Goal: Task Accomplishment & Management: Manage account settings

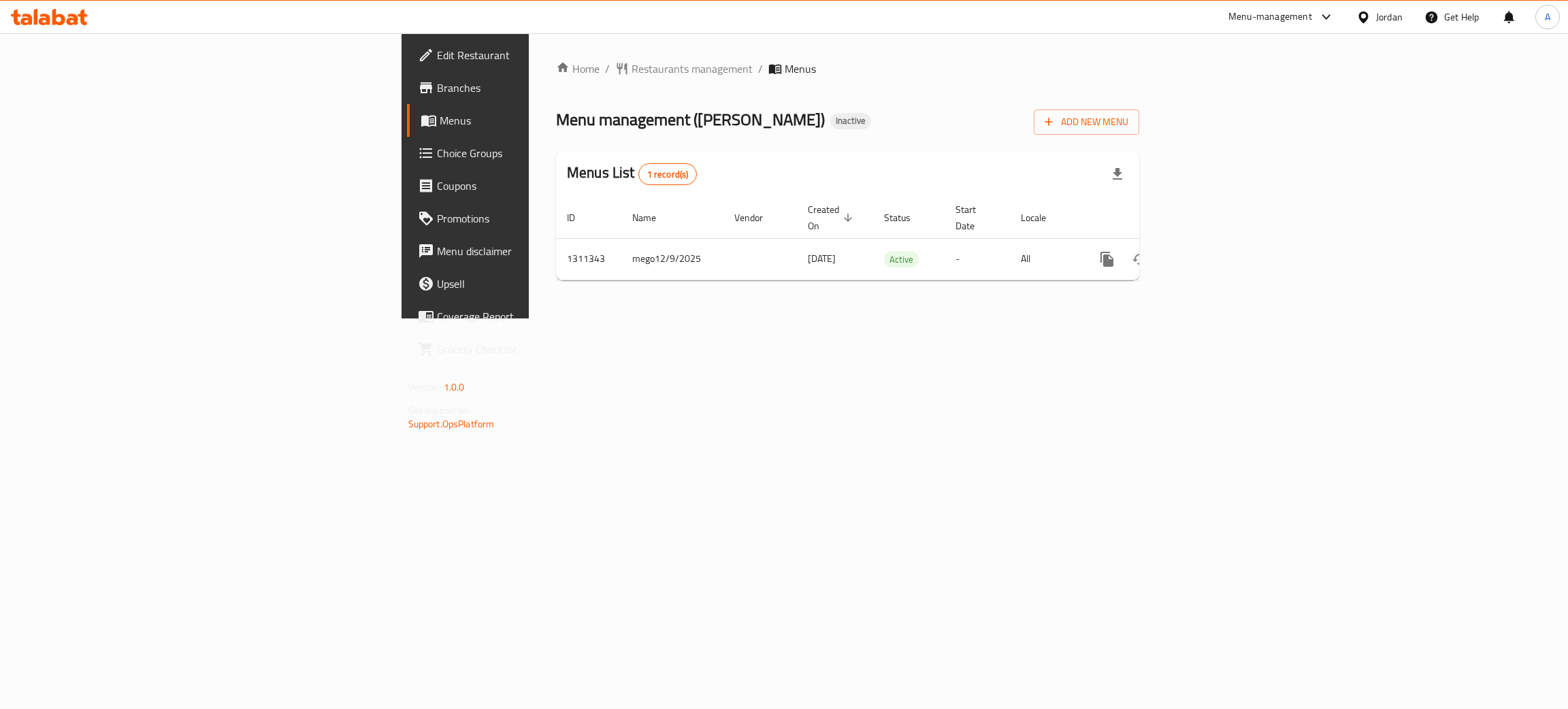
click at [63, 23] on icon at bounding box center [59, 17] width 13 height 17
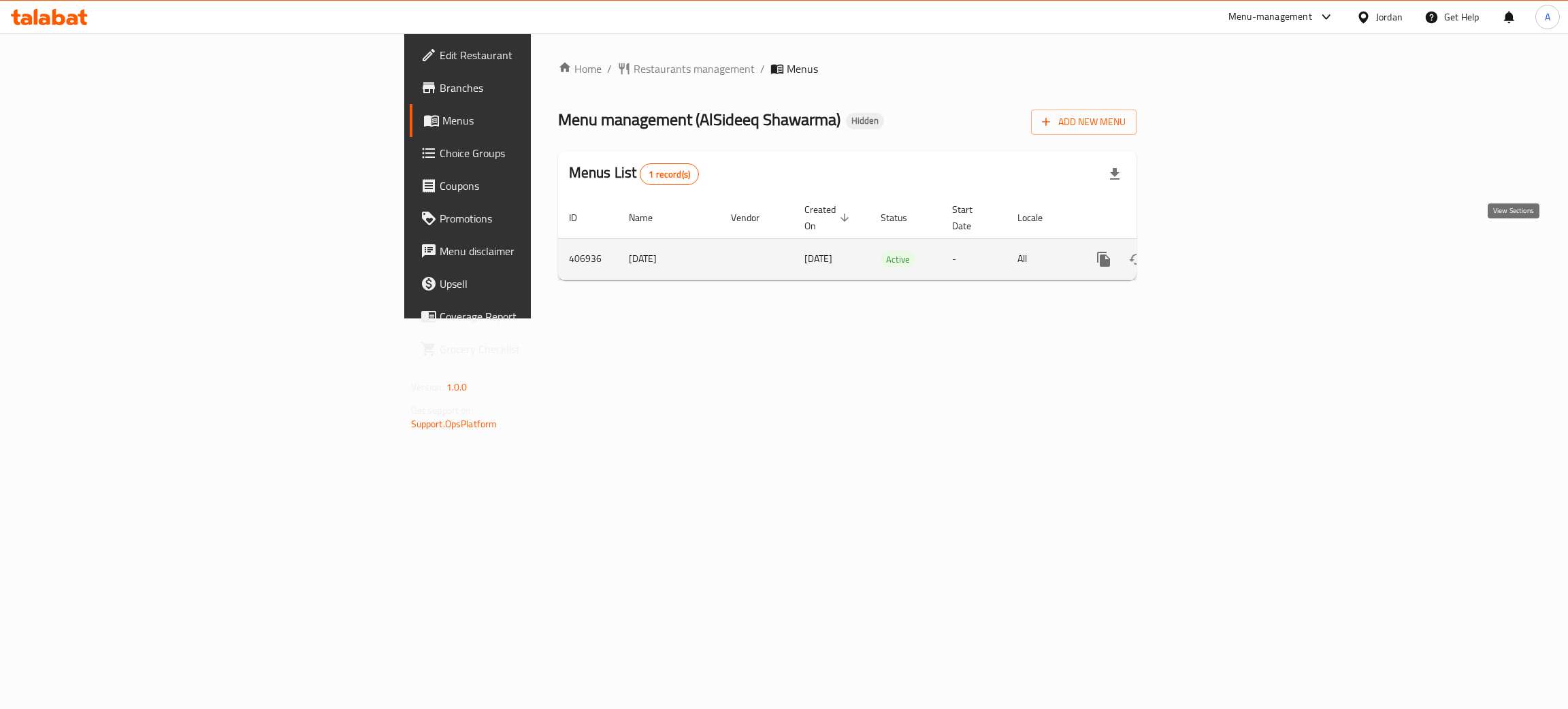
click at [1210, 251] on icon "enhanced table" at bounding box center [1201, 259] width 17 height 17
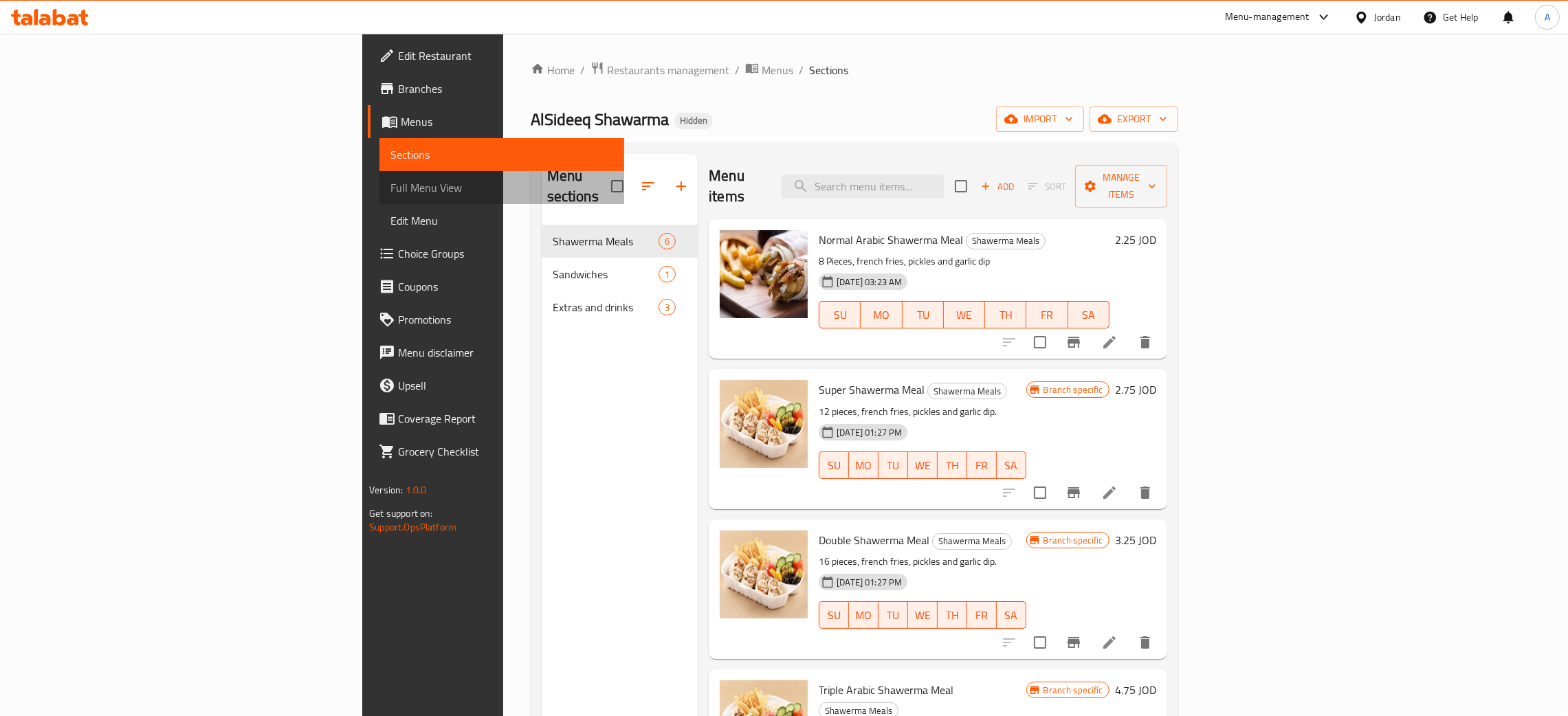
click at [390, 184] on span "Full Menu View" at bounding box center [502, 187] width 222 height 17
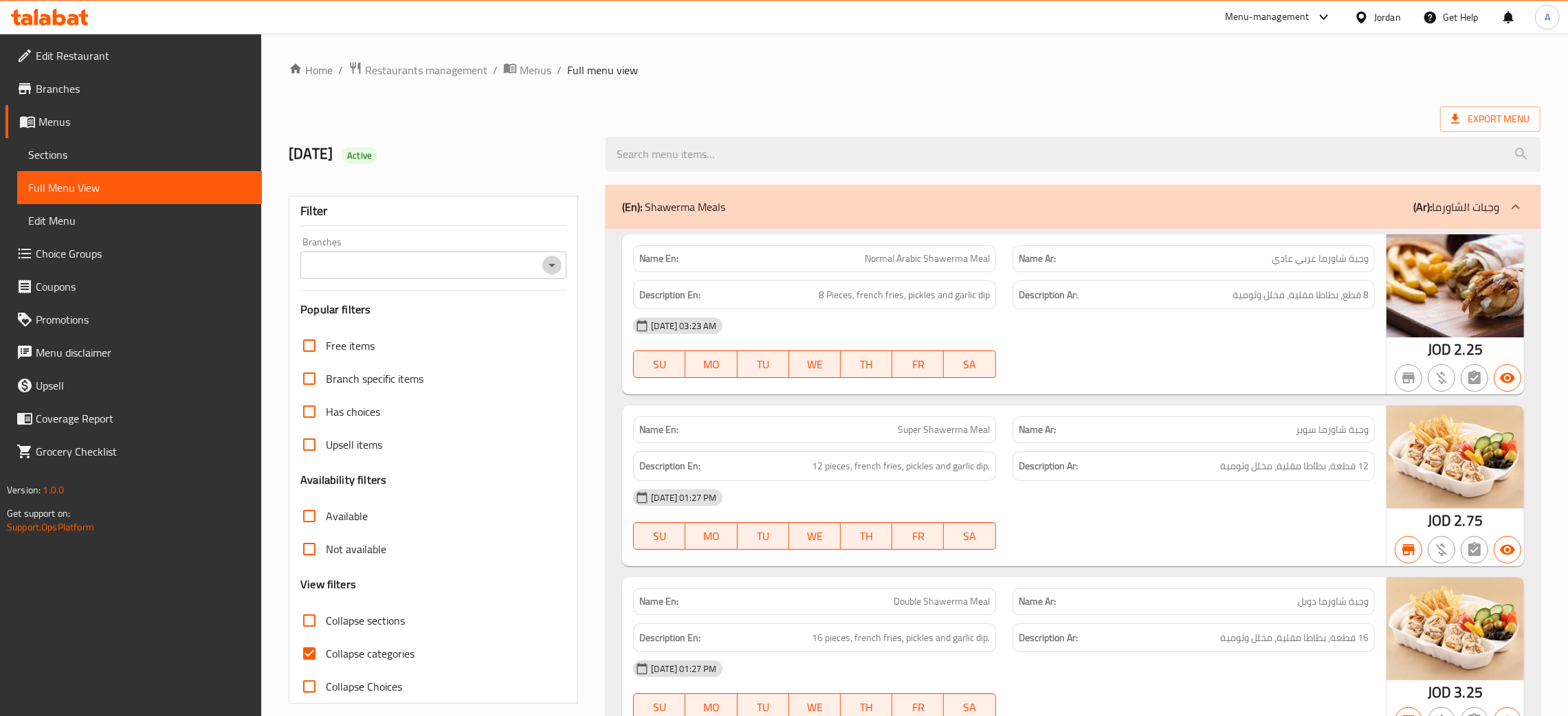
click at [548, 266] on icon "Open" at bounding box center [552, 265] width 17 height 17
click at [426, 327] on span "AlSideeq Shawarma, Hay Ramzi" at bounding box center [402, 325] width 182 height 17
type input "AlSideeq Shawarma, Hay Ramzi"
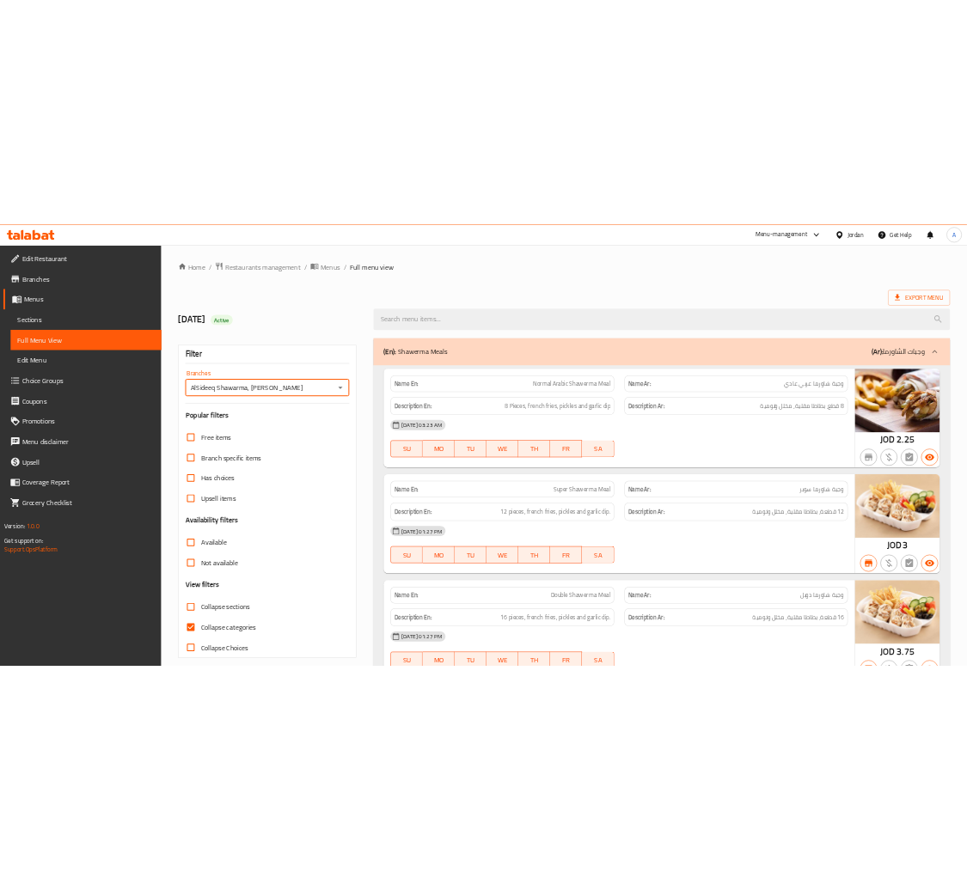
scroll to position [386, 0]
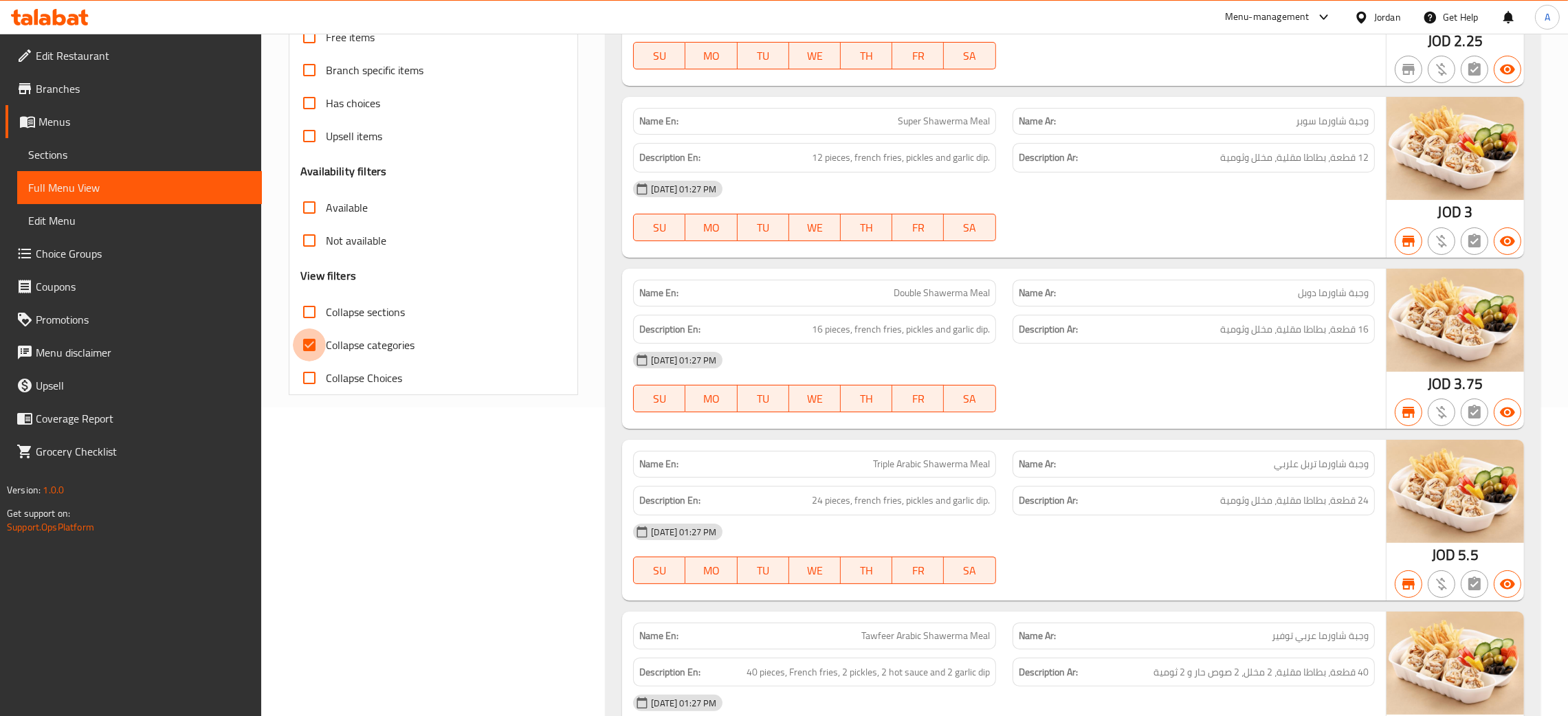
click at [311, 353] on input "Collapse categories" at bounding box center [309, 345] width 33 height 33
checkbox input "false"
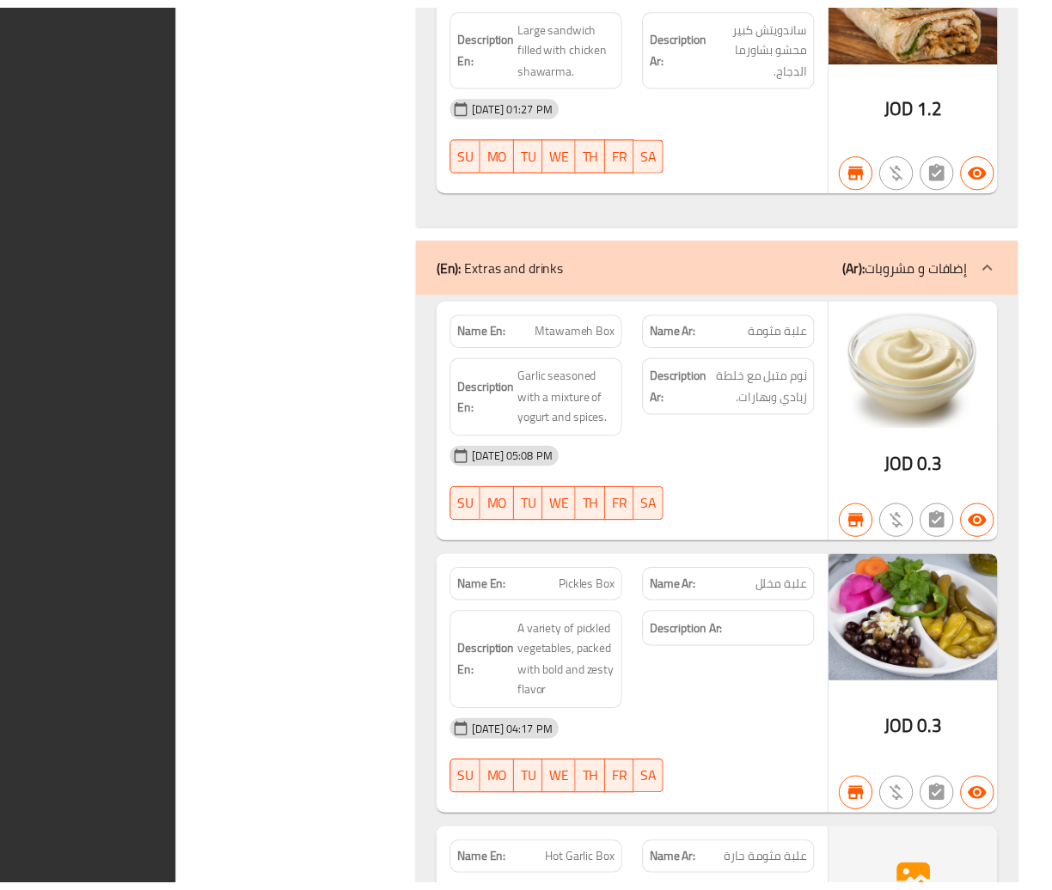
scroll to position [2369, 0]
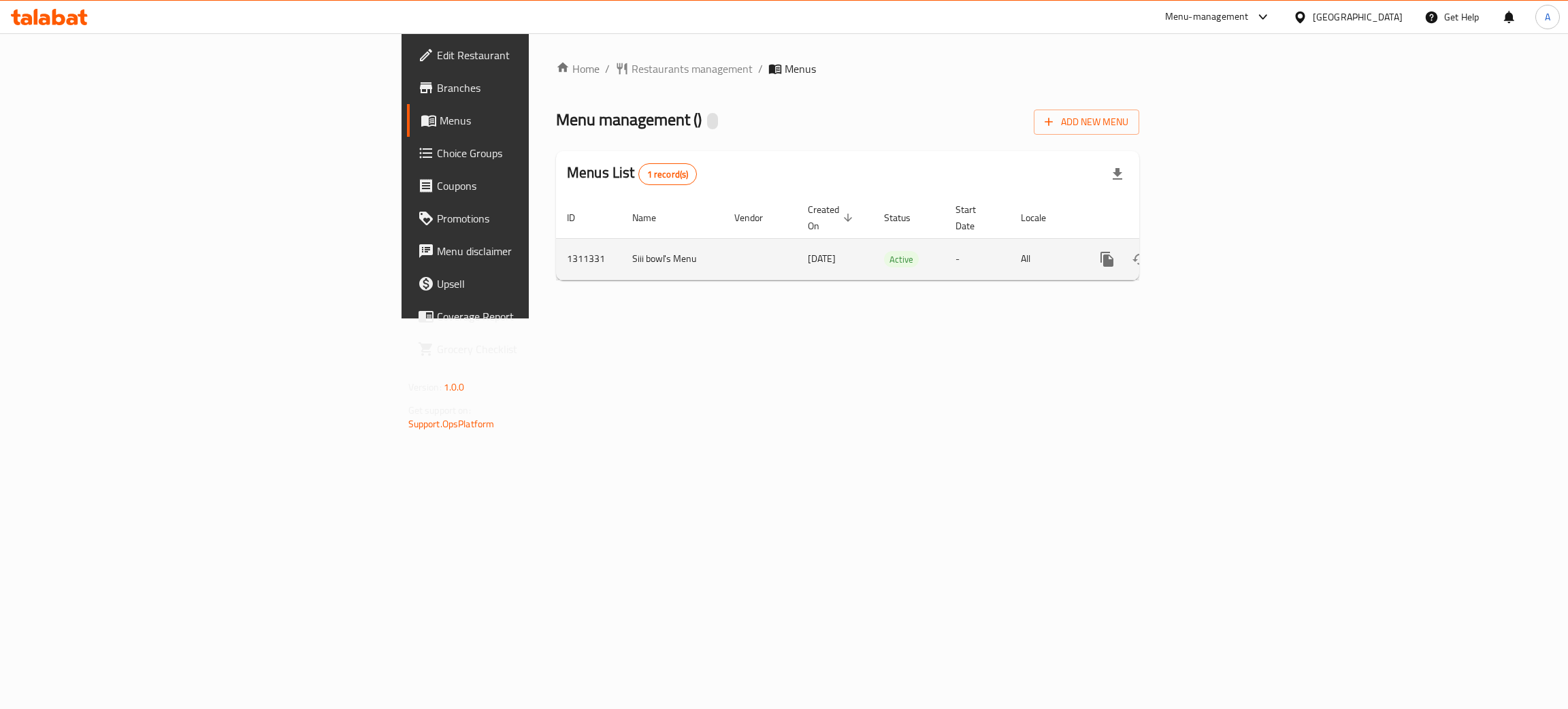
click at [1213, 251] on icon "enhanced table" at bounding box center [1205, 259] width 17 height 17
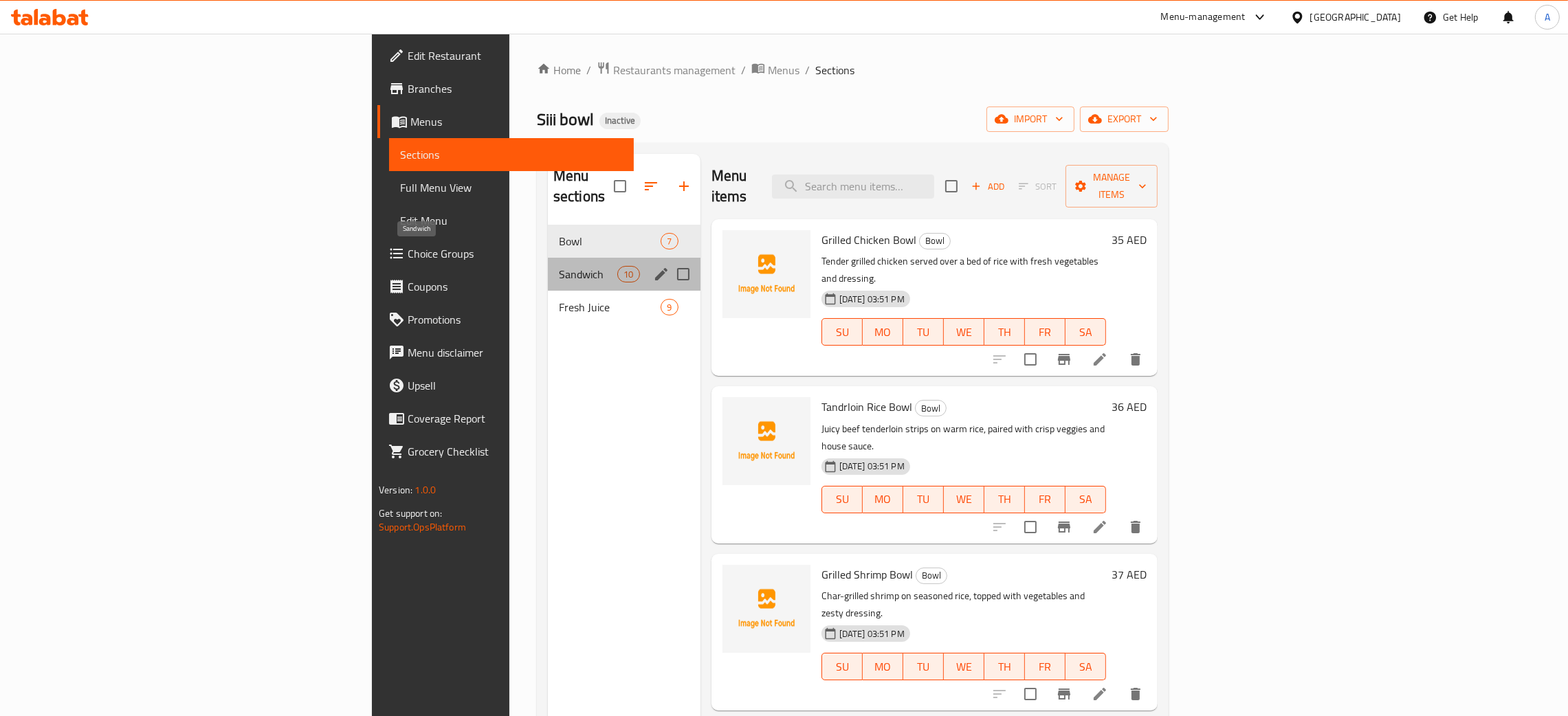
click at [559, 266] on span "Sandwich" at bounding box center [588, 274] width 58 height 17
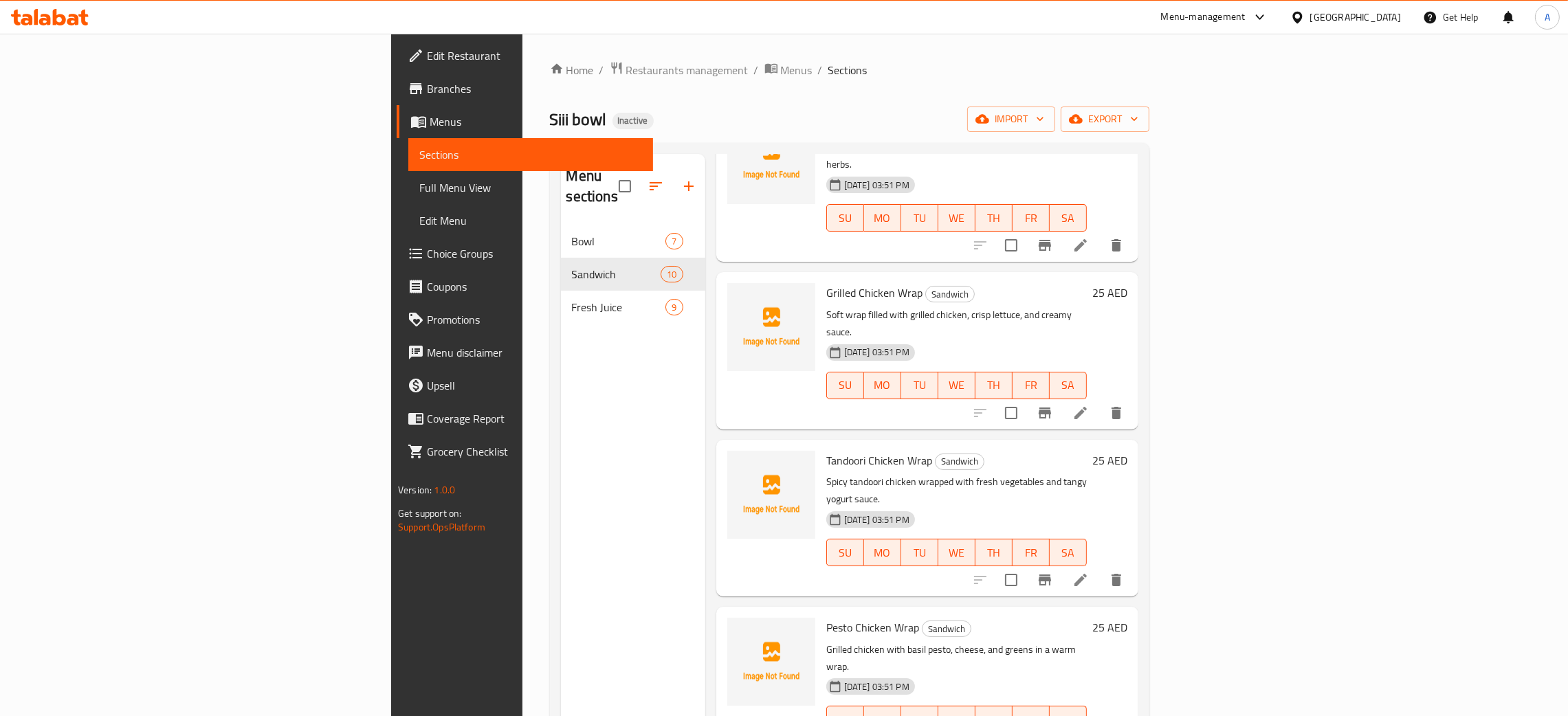
scroll to position [818, 0]
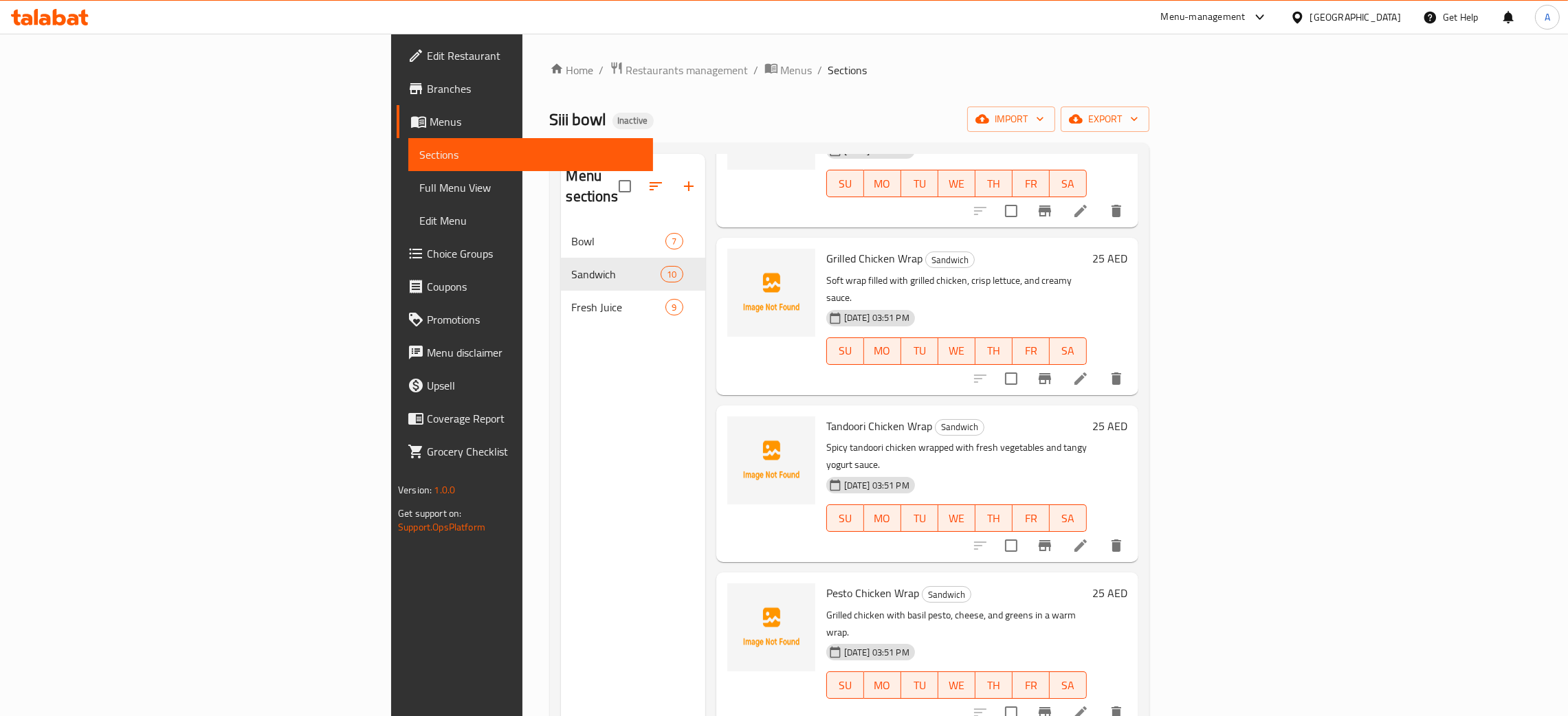
click at [561, 411] on div "Menu sections Bowl 7 Sandwich 10 Fresh Juice 9" at bounding box center [633, 511] width 144 height 716
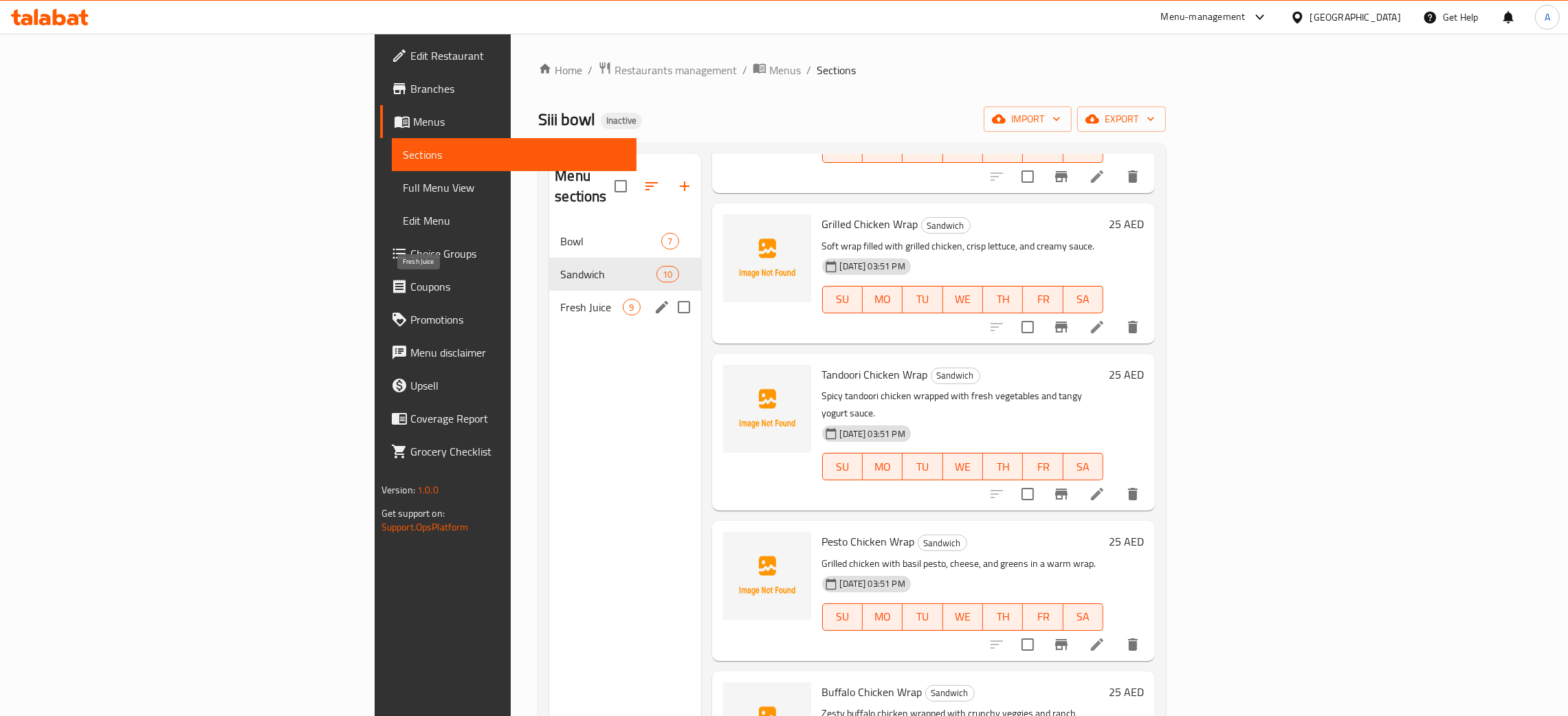
click at [560, 299] on span "Fresh Juice" at bounding box center [591, 307] width 62 height 17
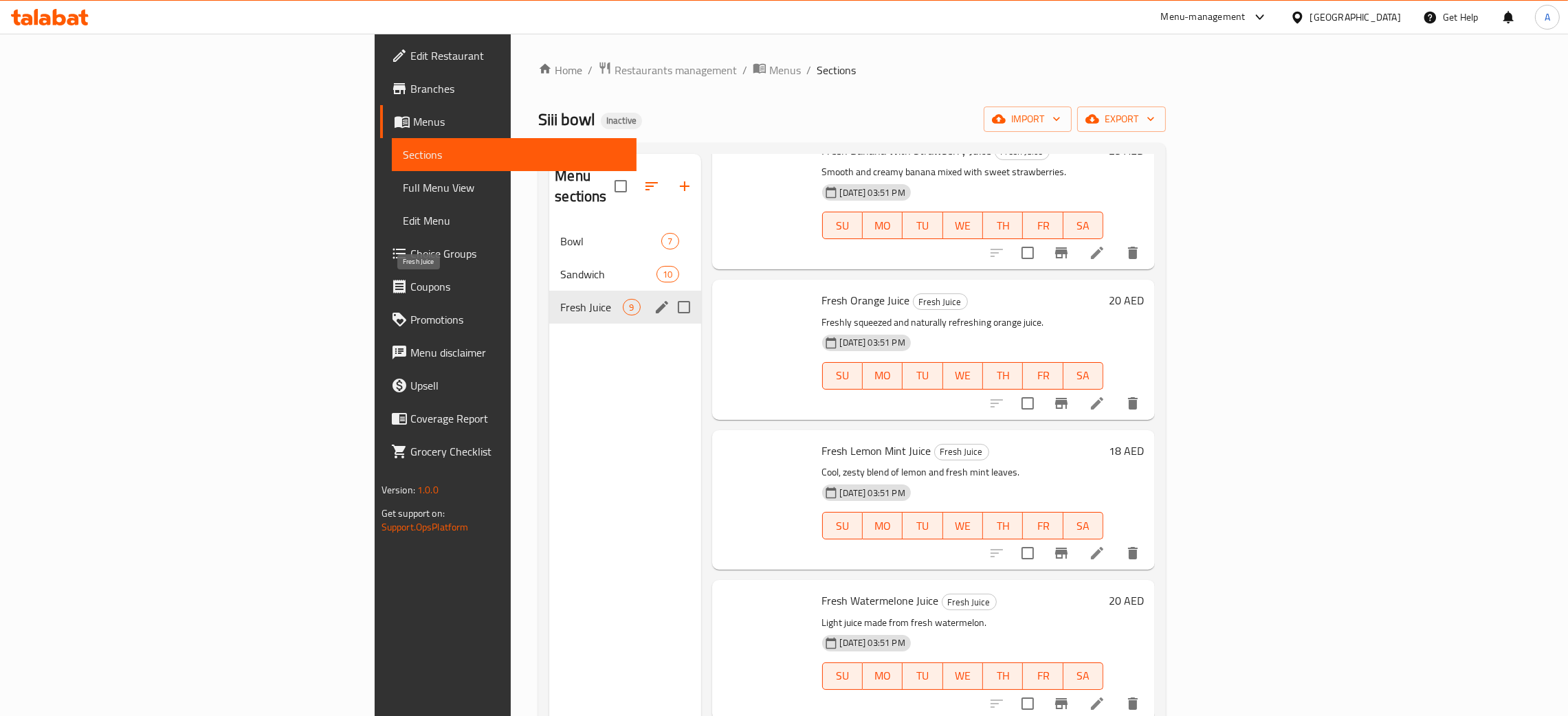
scroll to position [667, 0]
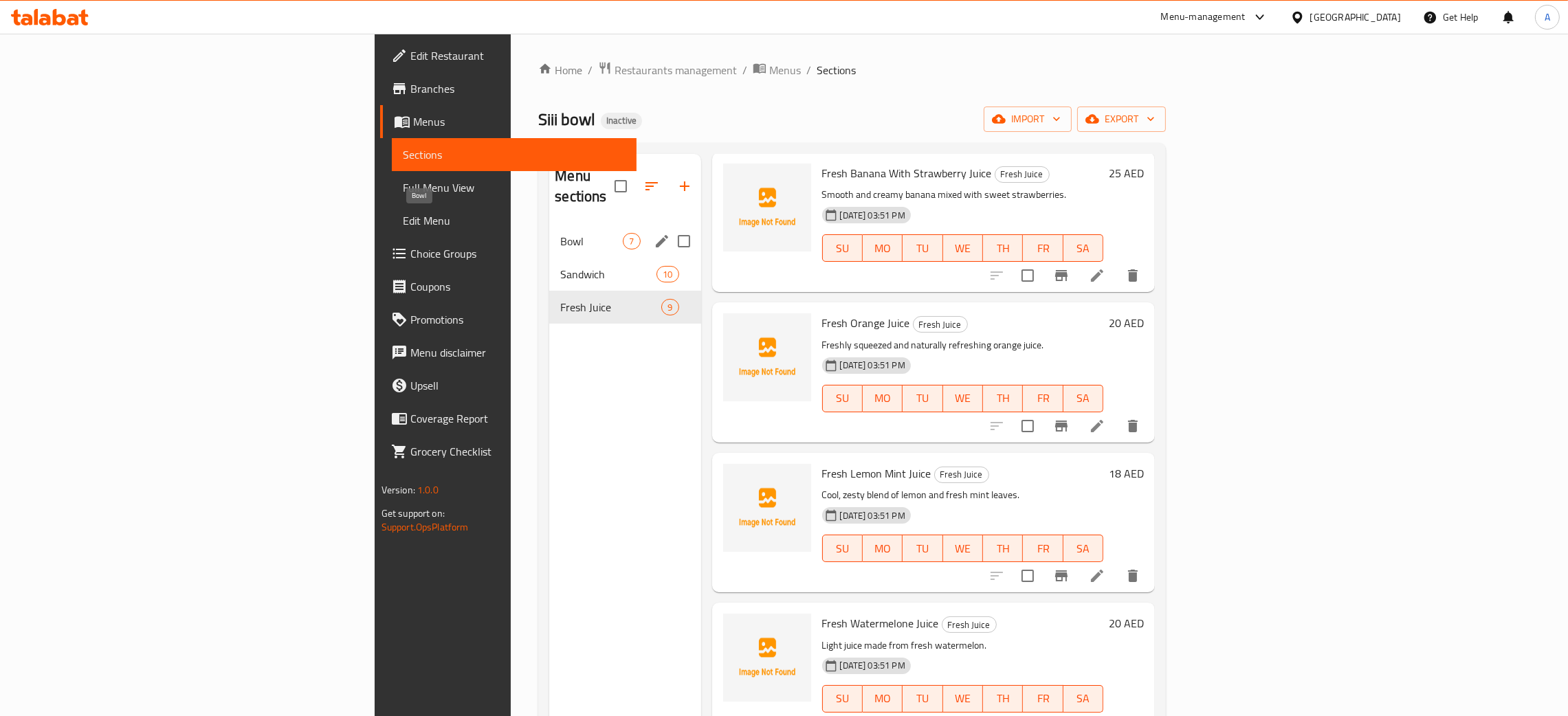
click at [560, 233] on span "Bowl" at bounding box center [591, 241] width 62 height 17
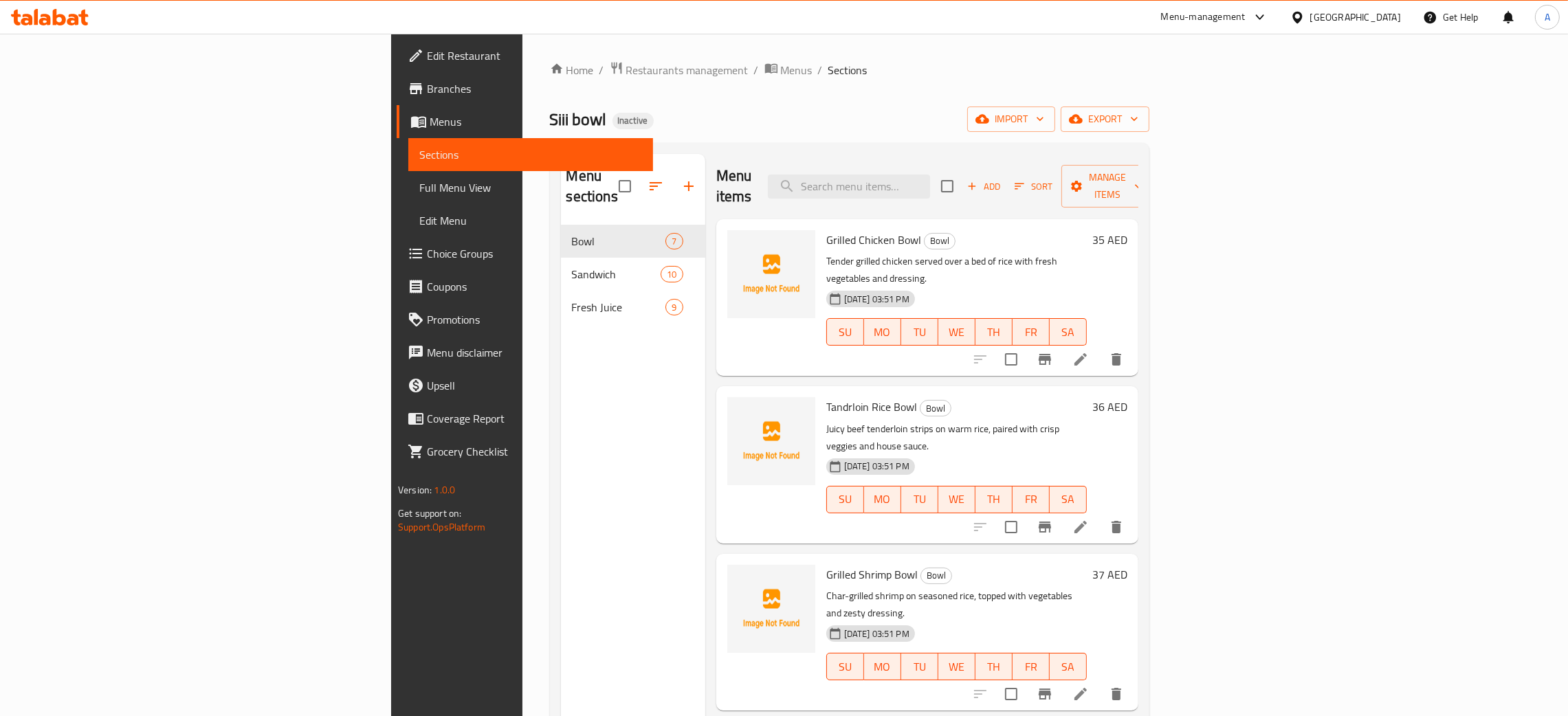
click at [427, 56] on span "Edit Restaurant" at bounding box center [534, 55] width 215 height 17
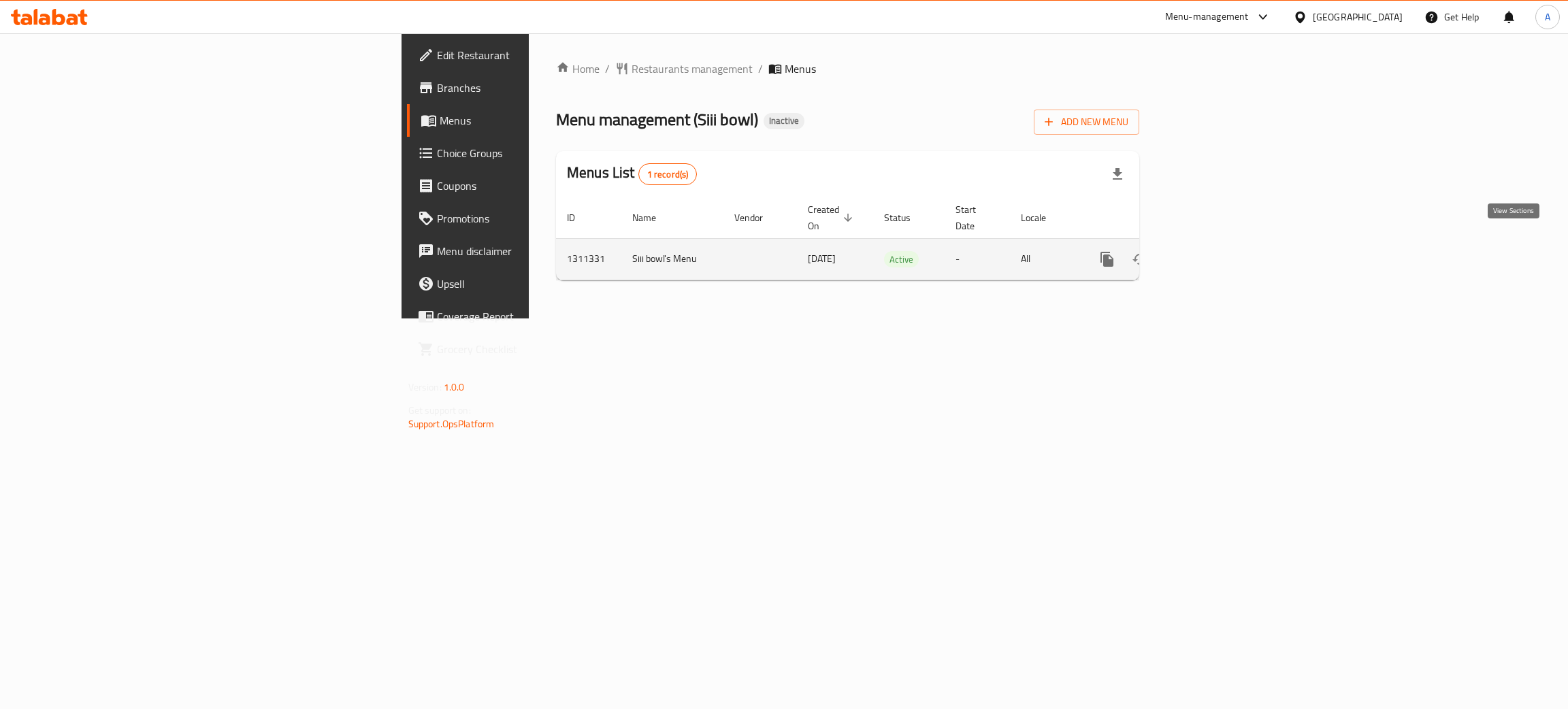
click at [1213, 251] on icon "enhanced table" at bounding box center [1205, 259] width 17 height 17
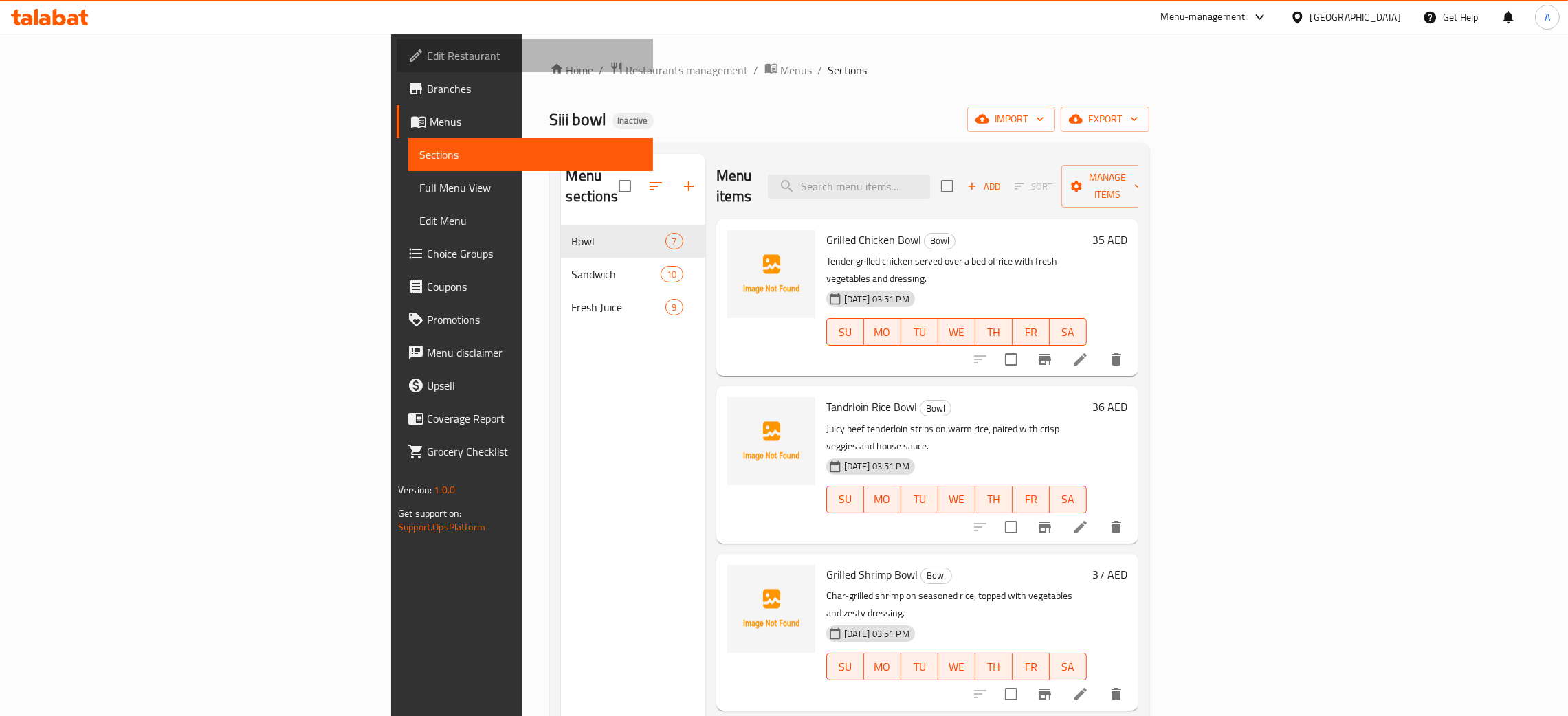
click at [427, 53] on span "Edit Restaurant" at bounding box center [534, 55] width 215 height 17
